Goal: Task Accomplishment & Management: Use online tool/utility

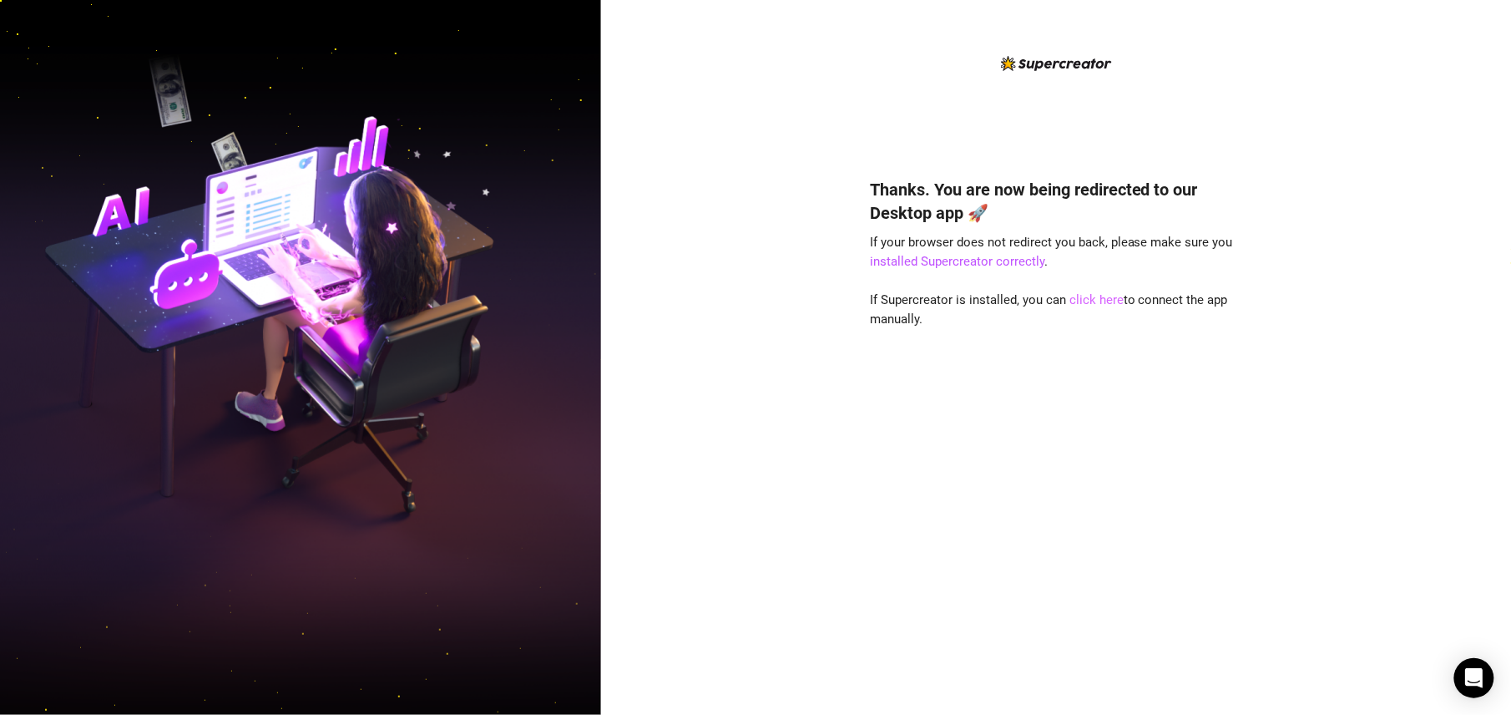
click at [1094, 298] on link "click here" at bounding box center [1096, 299] width 54 height 15
